Goal: Task Accomplishment & Management: Use online tool/utility

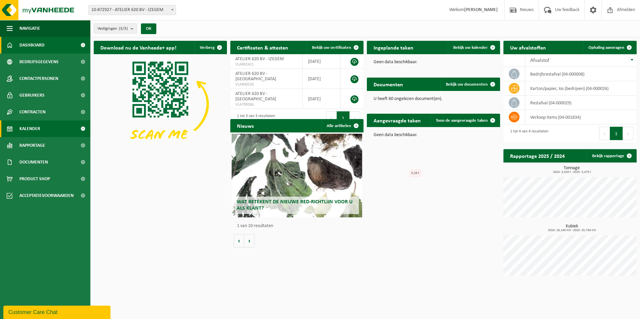
click at [49, 129] on link "Kalender" at bounding box center [45, 129] width 90 height 17
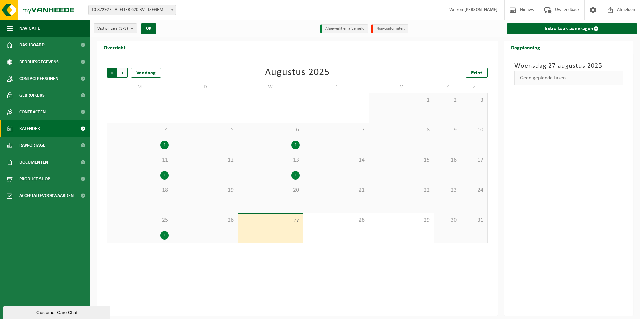
click at [123, 69] on span "Volgende" at bounding box center [123, 73] width 10 height 10
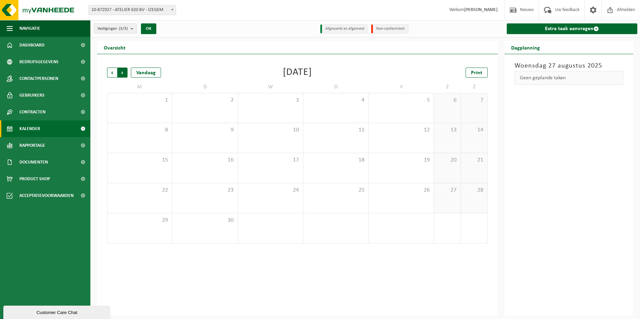
click at [112, 71] on span "Vorige" at bounding box center [112, 73] width 10 height 10
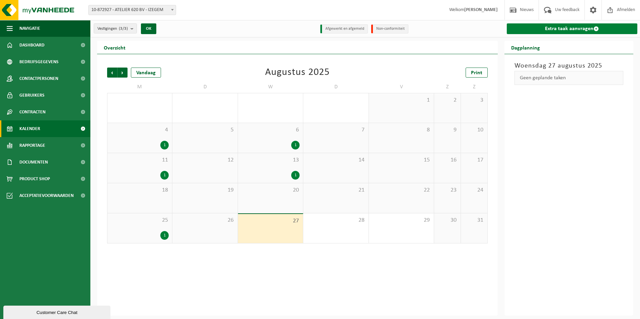
click at [584, 24] on link "Extra taak aanvragen" at bounding box center [572, 28] width 131 height 11
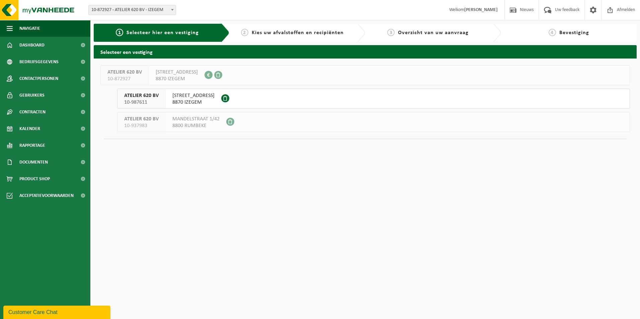
click at [204, 99] on span "AMBACHTENSTRAAT 26 8870 IZEGEM" at bounding box center [193, 98] width 42 height 13
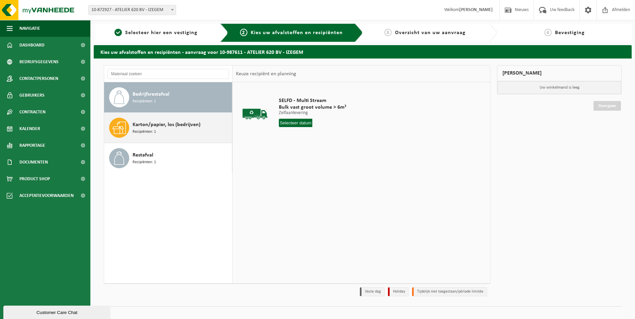
click at [175, 117] on div "Karton/papier, los (bedrijven) Recipiënten: 1" at bounding box center [168, 128] width 128 height 30
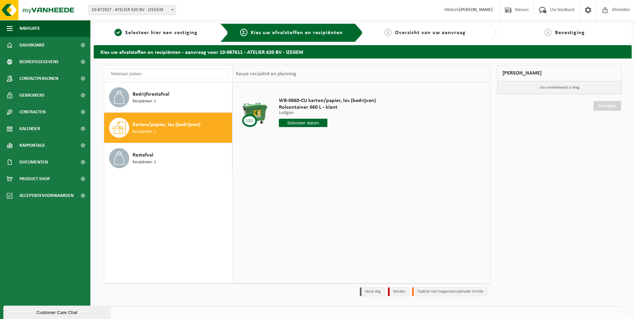
click at [301, 122] on input "text" at bounding box center [303, 123] width 49 height 8
click at [302, 123] on input "text" at bounding box center [303, 123] width 49 height 8
click at [179, 103] on div "Bedrijfsrestafval Recipiënten: 1" at bounding box center [182, 97] width 98 height 20
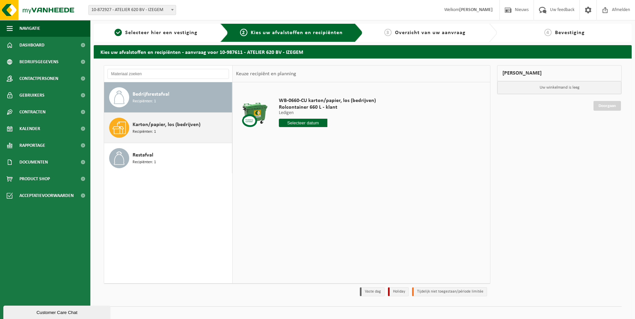
click at [194, 124] on span "Karton/papier, los (bedrijven)" at bounding box center [167, 125] width 68 height 8
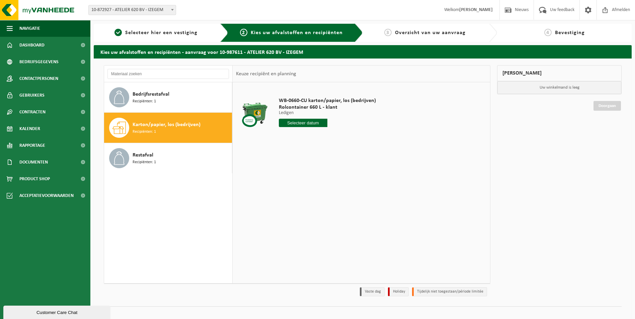
click at [302, 123] on input "text" at bounding box center [303, 123] width 49 height 8
click at [355, 138] on icon at bounding box center [355, 138] width 2 height 3
click at [311, 159] on div "3" at bounding box center [309, 161] width 12 height 11
type input "Van 2025-09-03"
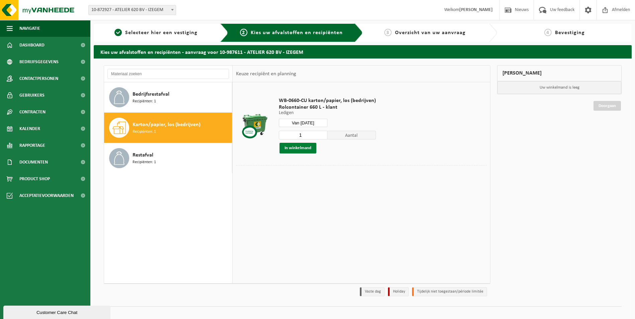
click at [313, 148] on button "In winkelmand" at bounding box center [298, 148] width 37 height 11
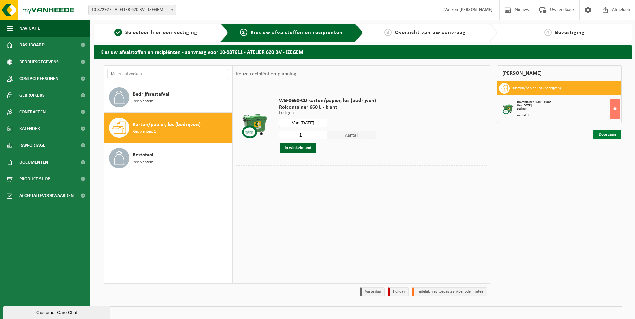
click at [611, 133] on link "Doorgaan" at bounding box center [607, 135] width 27 height 10
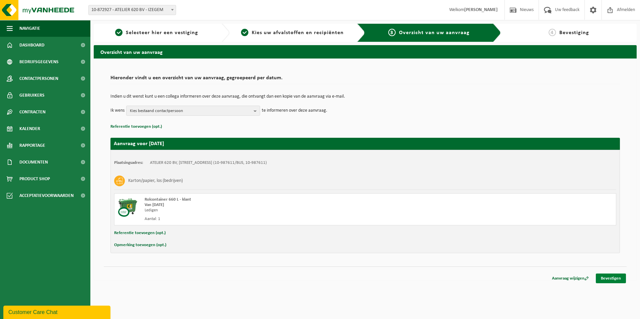
click at [618, 278] on link "Bevestigen" at bounding box center [611, 279] width 30 height 10
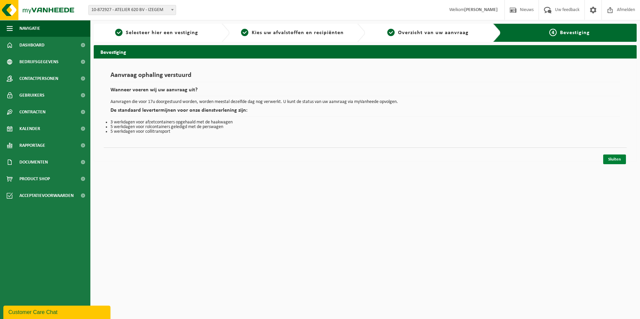
click at [611, 160] on link "Sluiten" at bounding box center [614, 160] width 23 height 10
